Goal: Task Accomplishment & Management: Manage account settings

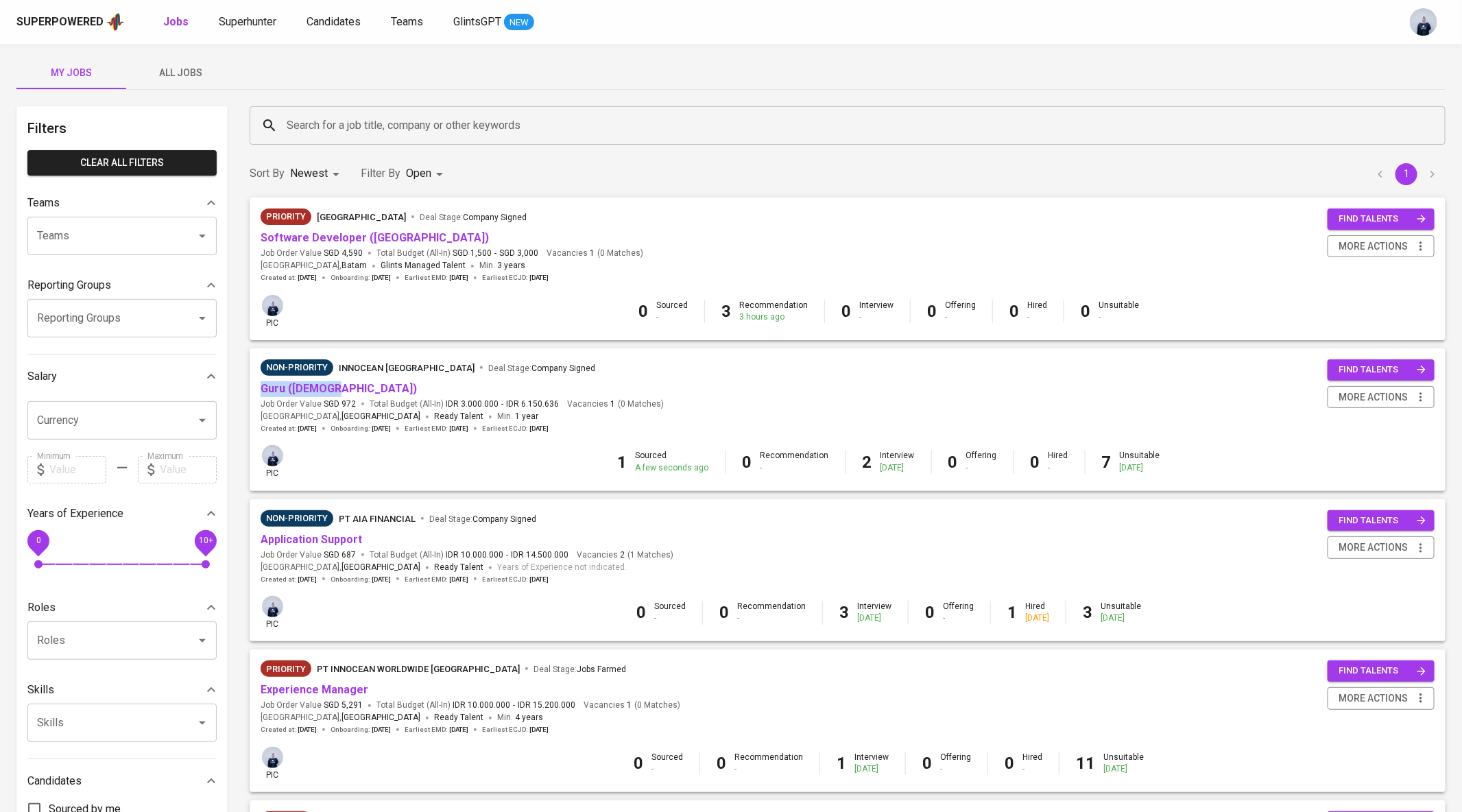
scroll to position [3, 0]
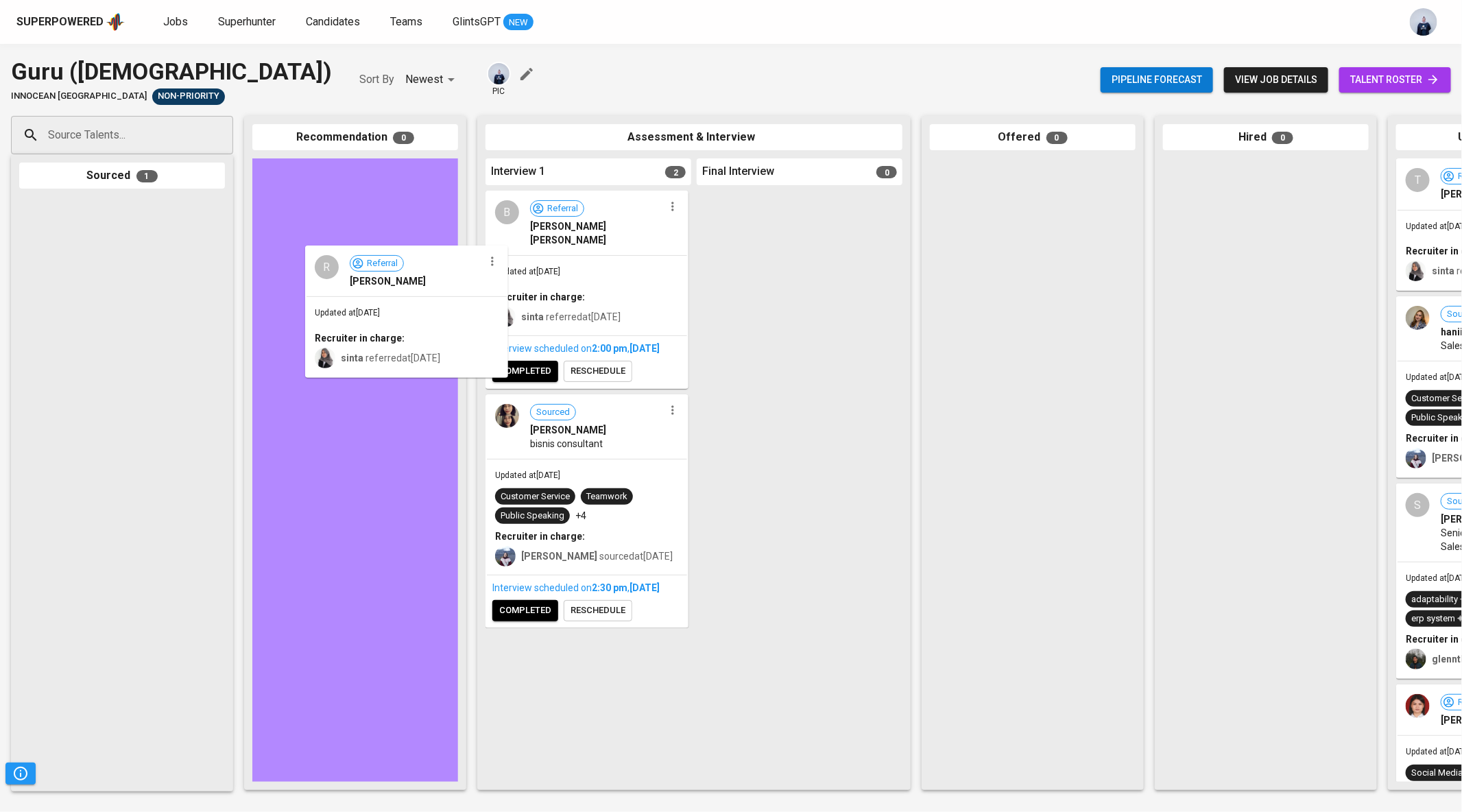
drag, startPoint x: 140, startPoint y: 262, endPoint x: 428, endPoint y: 308, distance: 291.7
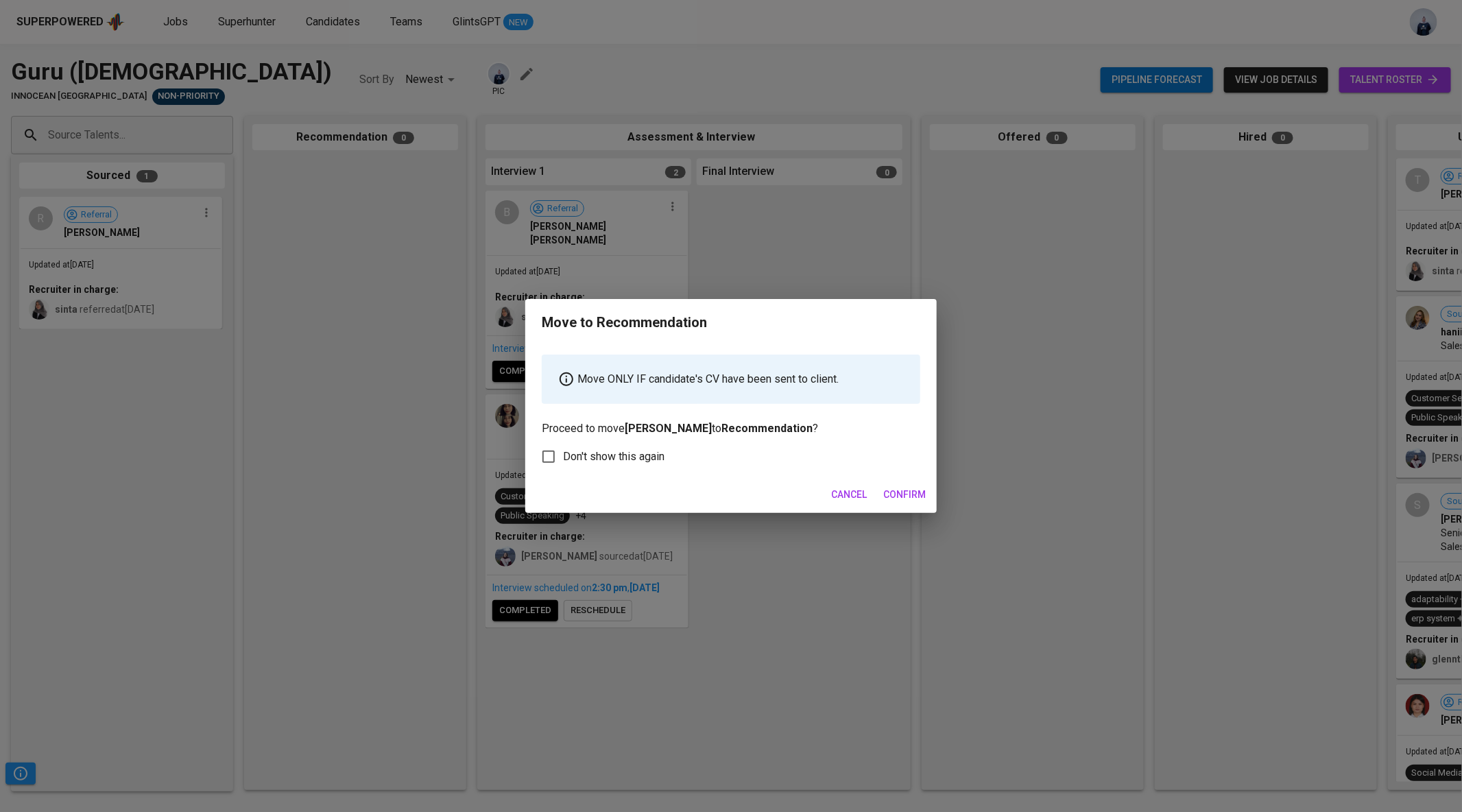
click at [919, 490] on span "Confirm" at bounding box center [904, 494] width 42 height 17
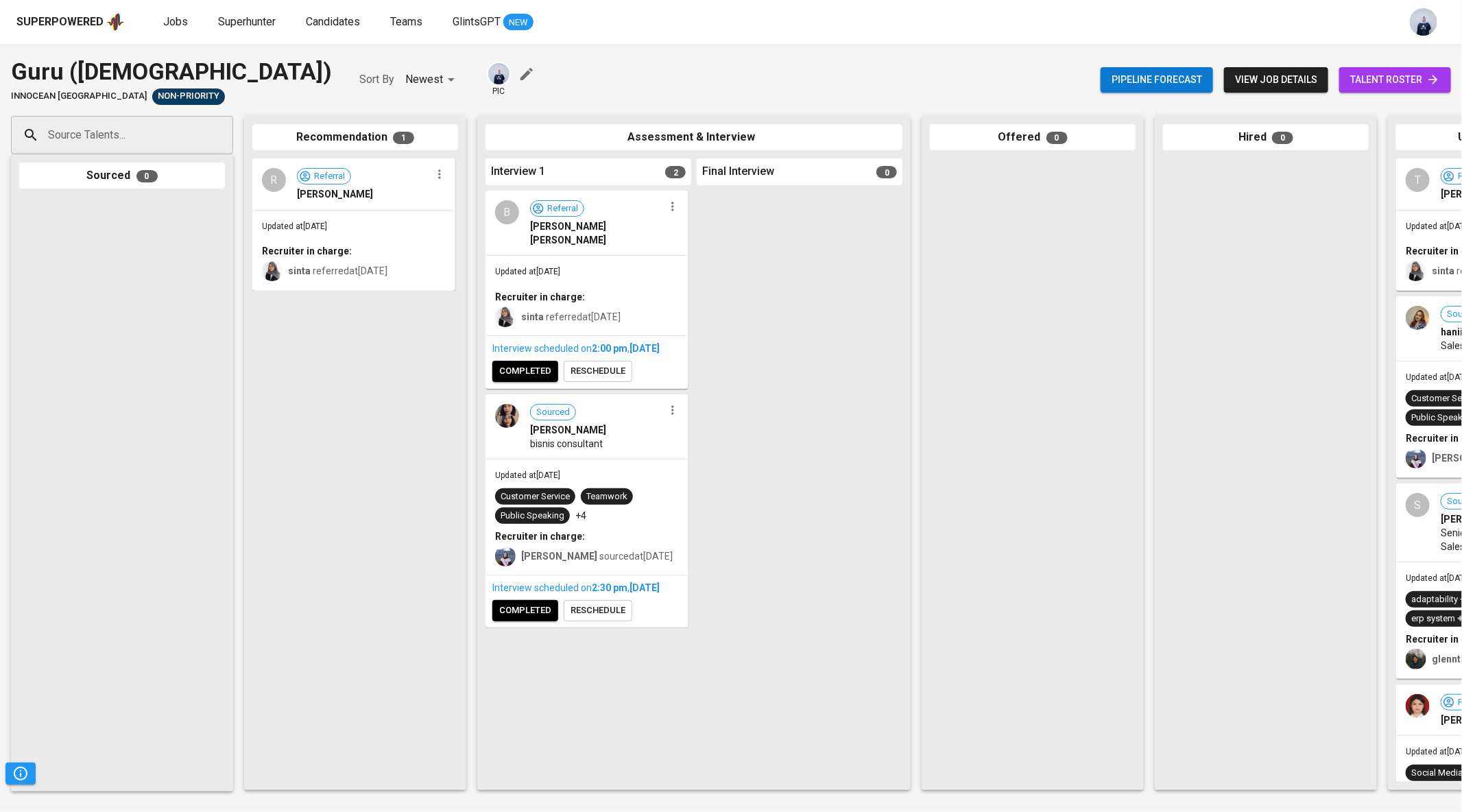
click at [673, 211] on icon "button" at bounding box center [672, 206] width 2 height 9
click at [717, 287] on span "Move to unsuitable" at bounding box center [710, 293] width 72 height 12
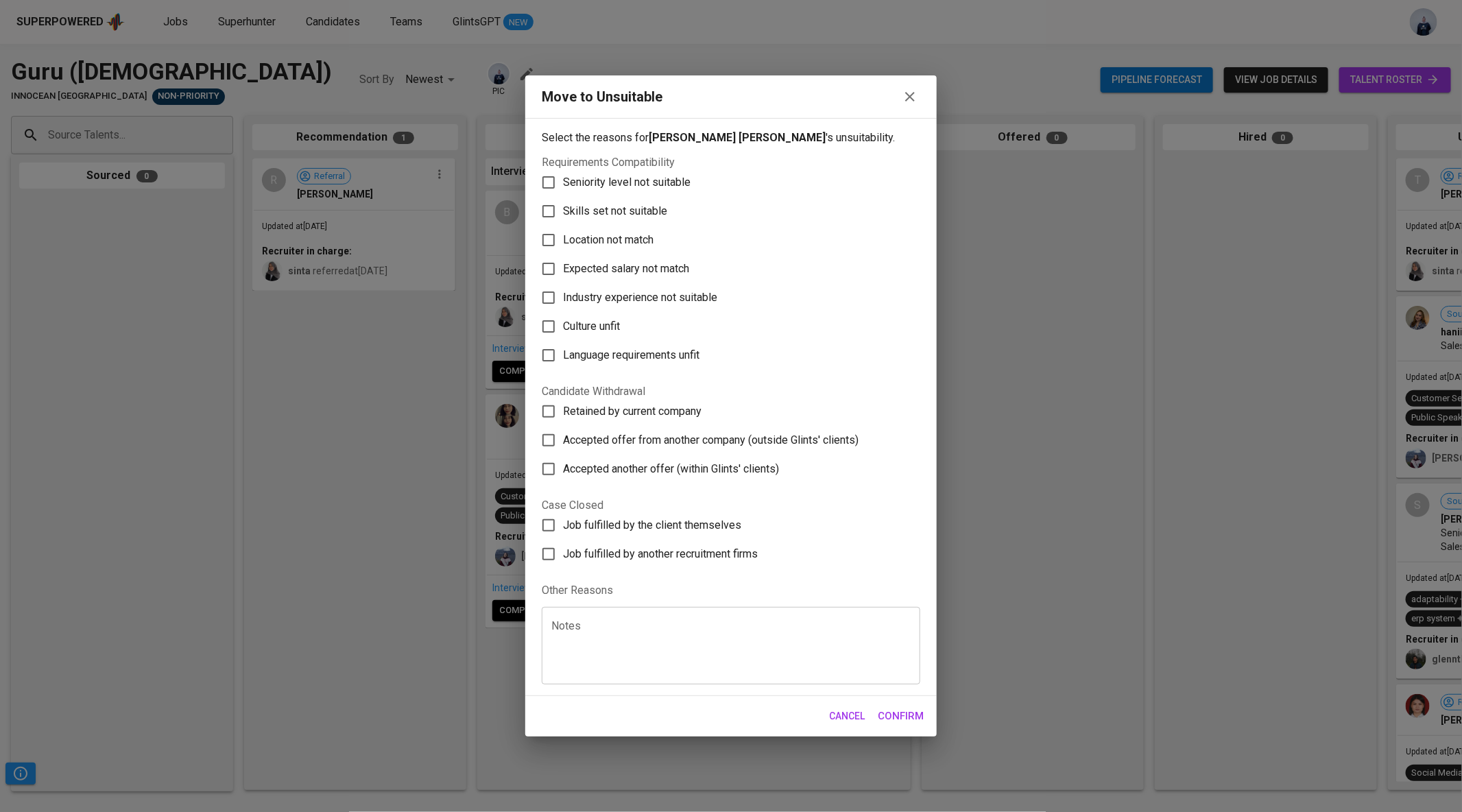
click at [625, 632] on textarea at bounding box center [731, 646] width 359 height 52
type textarea "MIA"
click at [908, 709] on span "Confirm" at bounding box center [901, 716] width 46 height 18
